Goal: Use online tool/utility: Utilize a website feature to perform a specific function

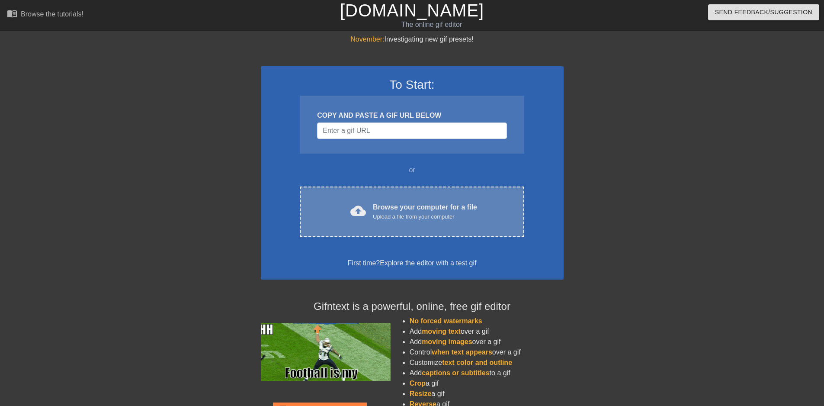
click at [386, 210] on div "Browse your computer for a file Upload a file from your computer" at bounding box center [425, 211] width 104 height 19
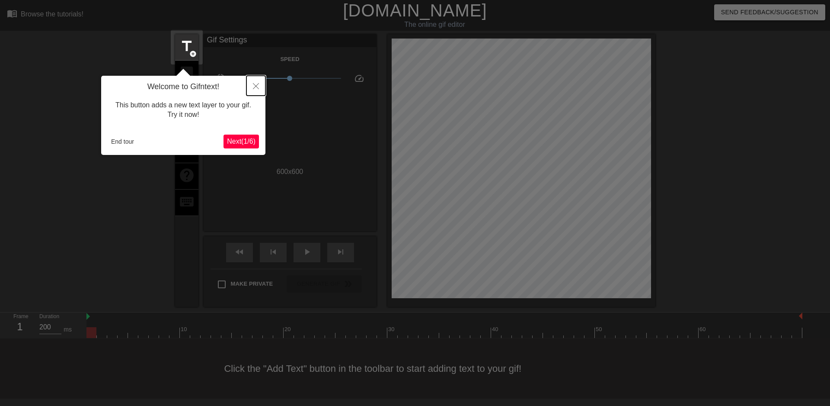
click at [253, 91] on button "Close" at bounding box center [255, 86] width 19 height 20
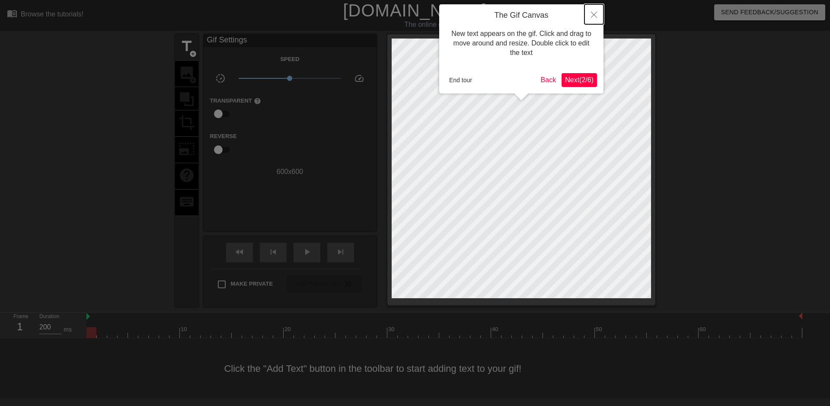
click at [598, 14] on button "Close" at bounding box center [593, 14] width 19 height 20
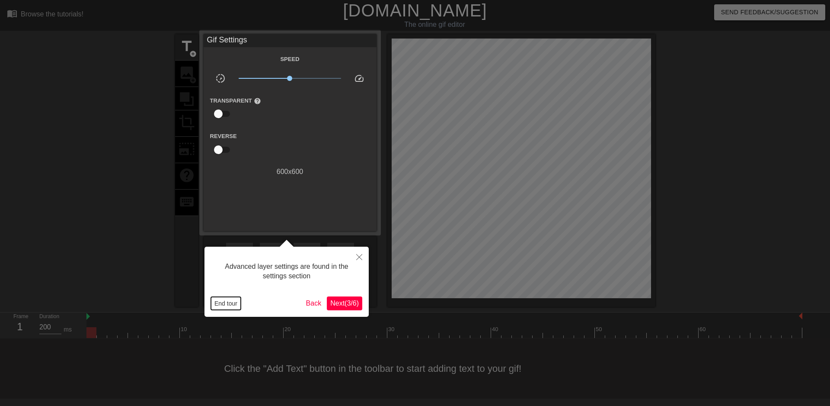
click at [228, 304] on button "End tour" at bounding box center [226, 303] width 30 height 13
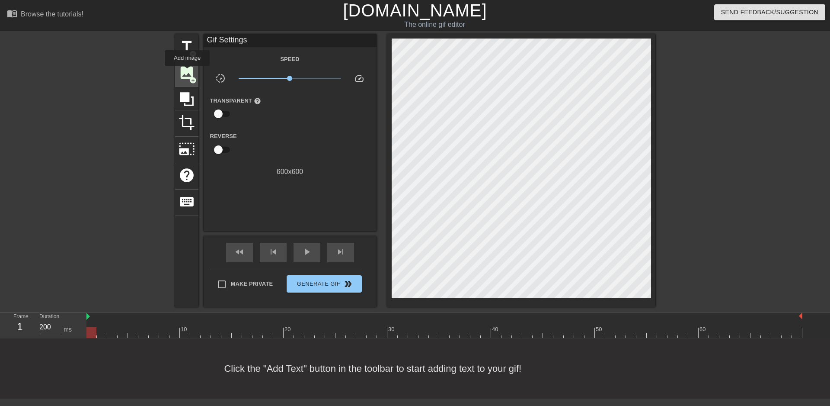
click at [187, 72] on span "image" at bounding box center [187, 72] width 16 height 16
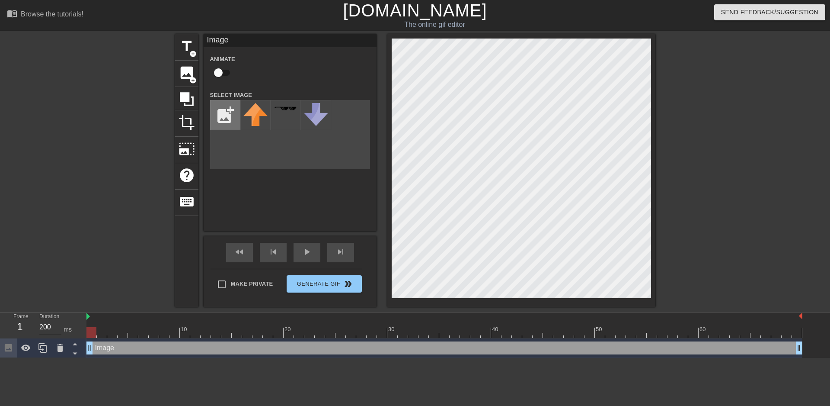
click at [219, 111] on input "file" at bounding box center [225, 114] width 29 height 29
type input "C:\fakepath\tribesummer.png"
click at [256, 123] on img at bounding box center [255, 127] width 24 height 48
click at [657, 163] on div "title add_circle image add_circle crop photo_size_select_large help keyboard Im…" at bounding box center [415, 170] width 830 height 272
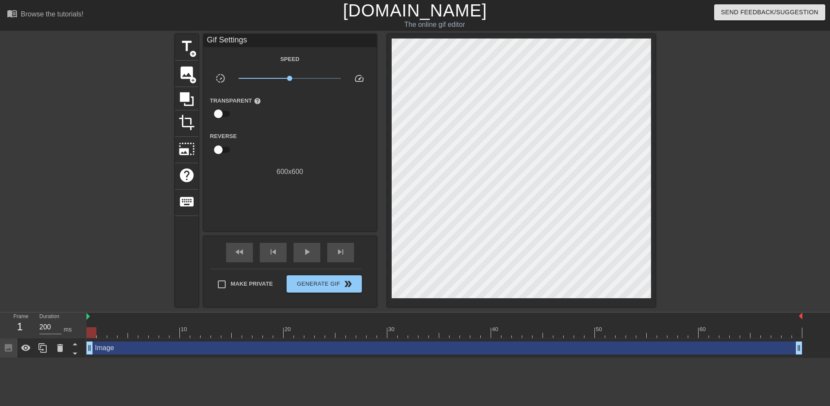
click at [732, 238] on div at bounding box center [731, 163] width 130 height 259
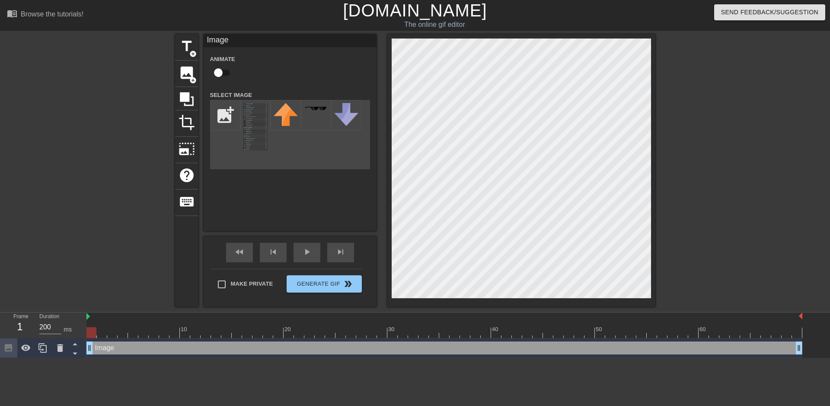
click at [648, 298] on div at bounding box center [521, 170] width 268 height 272
click at [646, 38] on div at bounding box center [521, 170] width 268 height 272
click at [687, 63] on div at bounding box center [731, 163] width 130 height 259
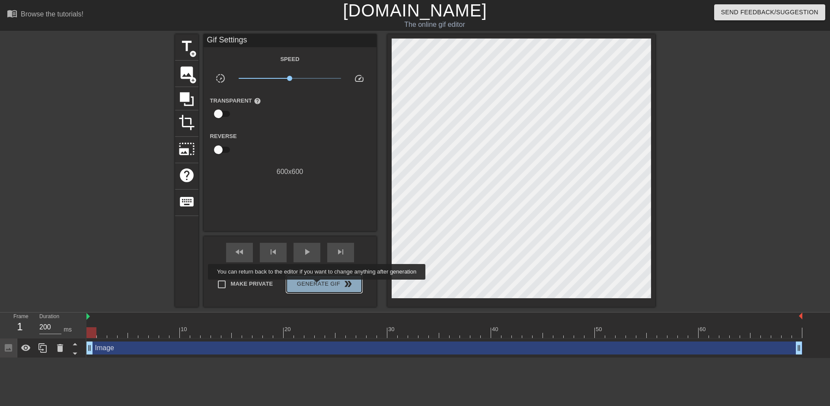
click at [318, 285] on span "Generate Gif double_arrow" at bounding box center [324, 283] width 68 height 10
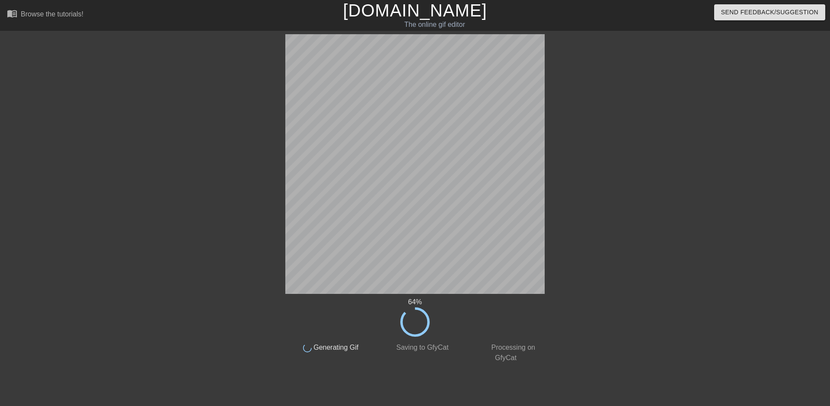
drag, startPoint x: 546, startPoint y: 172, endPoint x: 630, endPoint y: 299, distance: 152.5
click at [630, 299] on div "64 % done Generating Gif done Saving to GfyCat done Processing on GfyCat title …" at bounding box center [415, 198] width 830 height 329
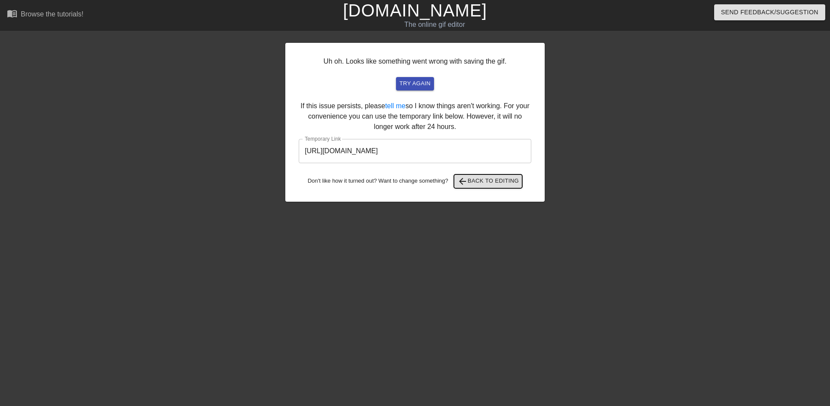
click at [488, 182] on span "arrow_back Back to Editing" at bounding box center [488, 181] width 62 height 10
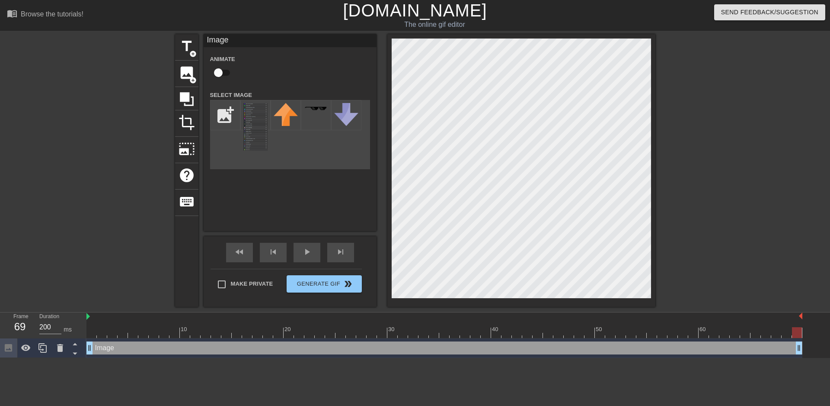
click at [680, 228] on div "title add_circle image add_circle crop photo_size_select_large help keyboard Im…" at bounding box center [415, 170] width 830 height 272
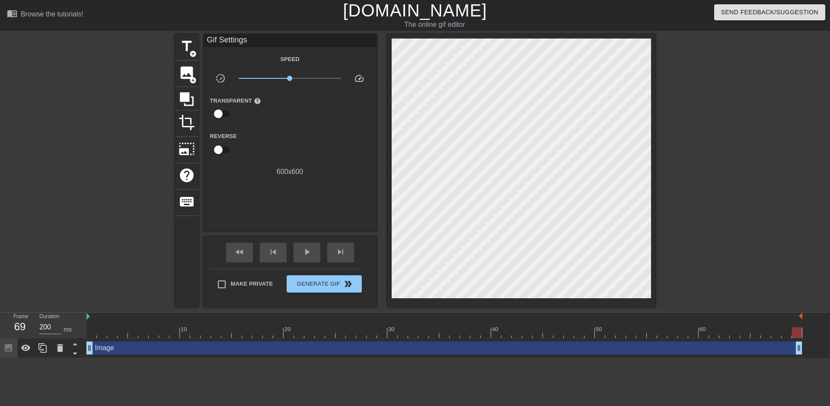
click at [220, 115] on input "checkbox" at bounding box center [218, 113] width 49 height 16
checkbox input "true"
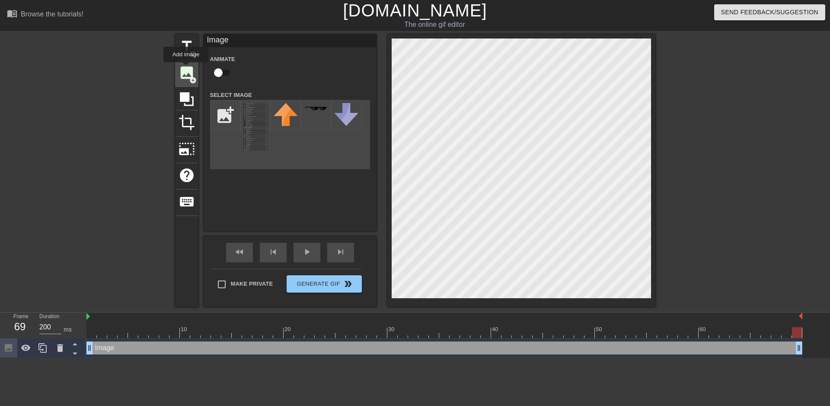
click at [186, 68] on span "image" at bounding box center [187, 72] width 16 height 16
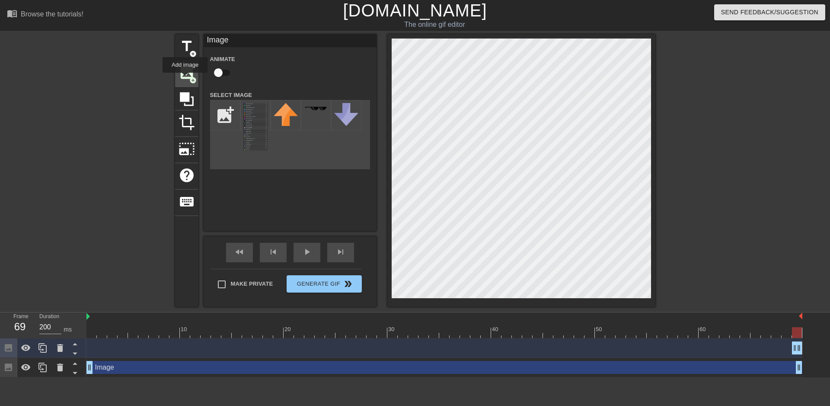
click at [185, 79] on span "image" at bounding box center [187, 72] width 16 height 16
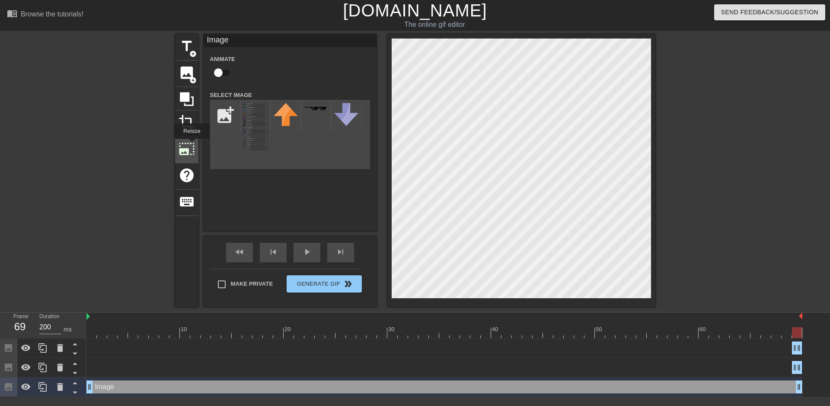
click at [191, 145] on span "photo_size_select_large" at bounding box center [187, 149] width 16 height 16
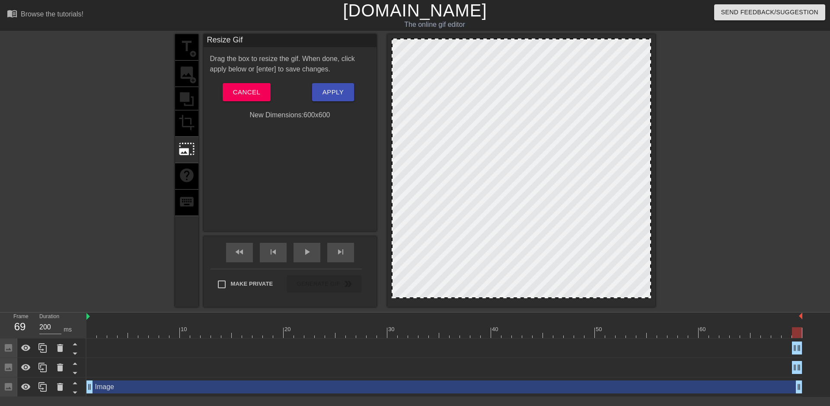
drag, startPoint x: 651, startPoint y: 165, endPoint x: 665, endPoint y: 164, distance: 14.7
click at [665, 164] on div "title add_circle image add_circle crop photo_size_select_large help keyboard Re…" at bounding box center [415, 170] width 830 height 272
drag, startPoint x: 649, startPoint y: 297, endPoint x: 665, endPoint y: 317, distance: 26.1
click at [665, 317] on div "menu_book Browse the tutorials! [DOMAIN_NAME] The online gif editor Send Feedba…" at bounding box center [415, 198] width 830 height 396
click at [425, 174] on div at bounding box center [521, 167] width 259 height 259
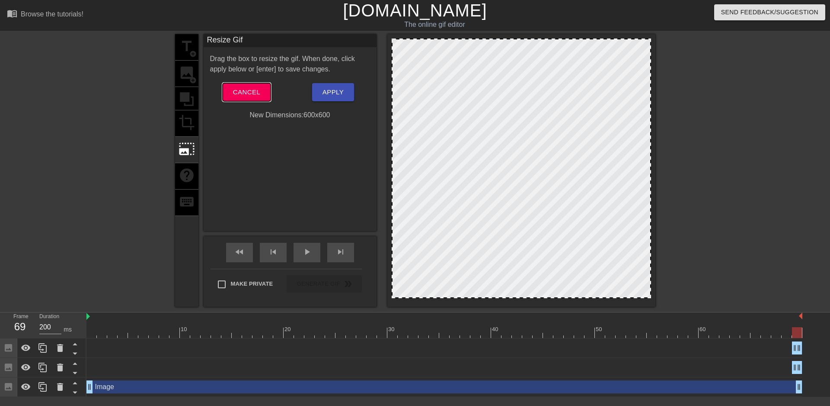
click at [258, 94] on span "Cancel" at bounding box center [246, 91] width 27 height 11
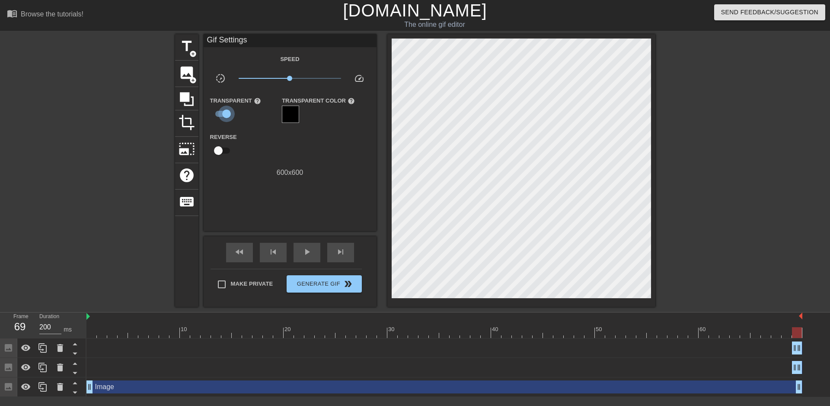
click at [220, 111] on input "checkbox" at bounding box center [226, 113] width 49 height 16
click at [220, 113] on input "checkbox" at bounding box center [218, 113] width 49 height 16
checkbox input "true"
click at [298, 113] on div at bounding box center [290, 113] width 17 height 17
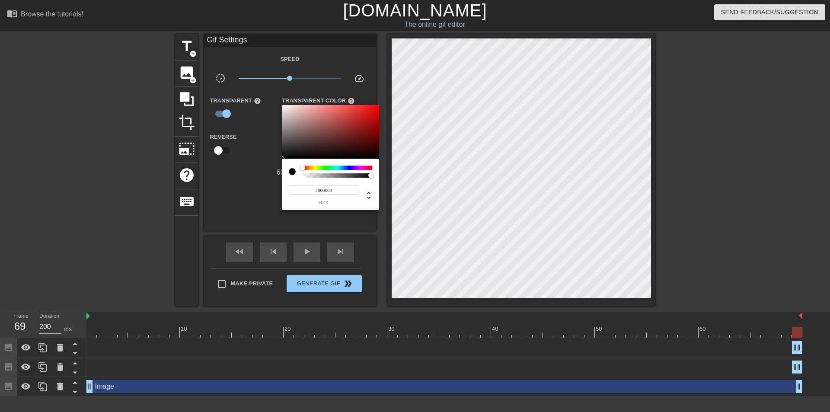
click at [231, 201] on div at bounding box center [415, 206] width 830 height 412
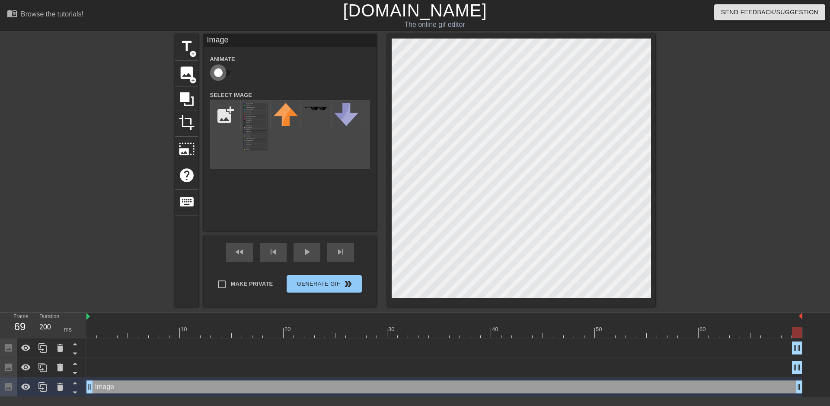
click at [217, 72] on input "checkbox" at bounding box center [218, 72] width 49 height 16
checkbox input "false"
